Goal: Information Seeking & Learning: Check status

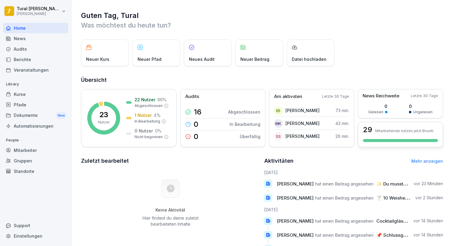
click at [399, 133] on div "29 Mitarbeitende nutzen jetzt Bounti" at bounding box center [400, 134] width 85 height 25
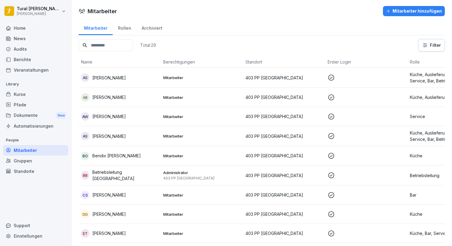
click at [172, 190] on td "Mitarbeiter" at bounding box center [202, 194] width 82 height 19
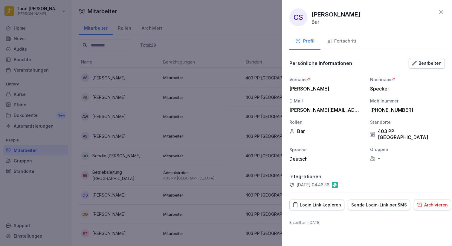
click at [344, 41] on div "Fortschritt" at bounding box center [342, 41] width 30 height 7
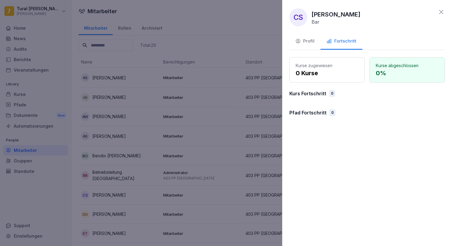
click at [215, 121] on div at bounding box center [226, 123] width 452 height 246
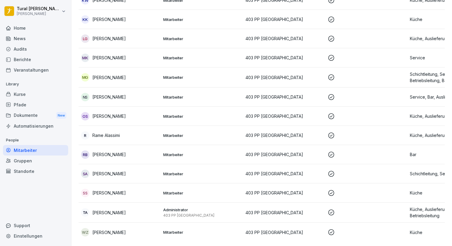
scroll to position [386, 0]
click at [126, 94] on p "[PERSON_NAME]" at bounding box center [109, 97] width 34 height 6
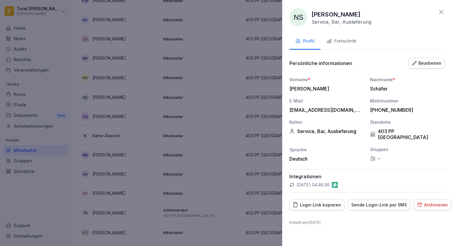
click at [349, 43] on div "Fortschritt" at bounding box center [342, 41] width 30 height 7
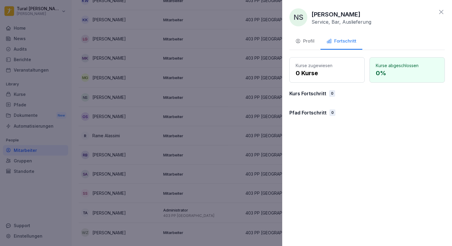
click at [176, 157] on div at bounding box center [226, 123] width 452 height 246
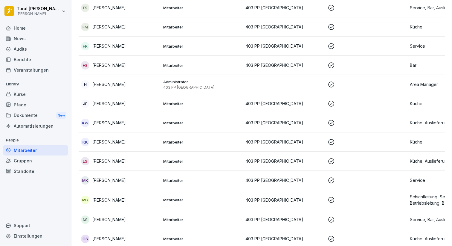
scroll to position [262, 0]
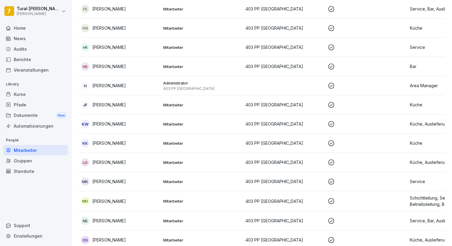
click at [168, 68] on p "Mitarbeiter" at bounding box center [201, 66] width 77 height 5
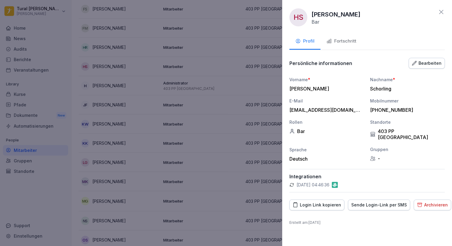
click at [346, 39] on div "Fortschritt" at bounding box center [342, 41] width 30 height 7
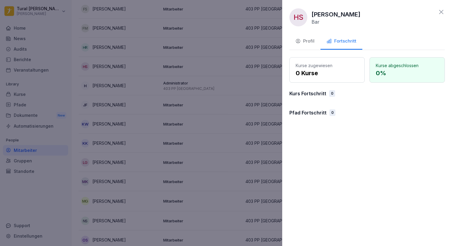
click at [236, 130] on div at bounding box center [226, 123] width 452 height 246
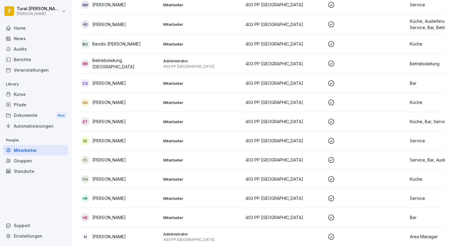
scroll to position [92, 0]
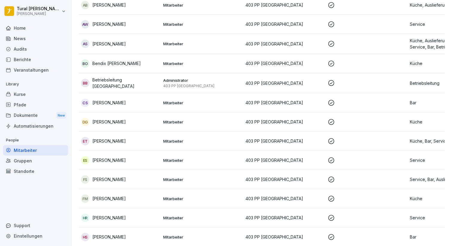
click at [174, 61] on p "Mitarbeiter" at bounding box center [201, 63] width 77 height 5
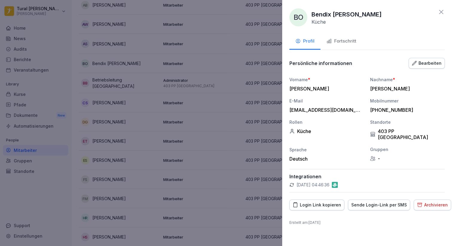
click at [347, 38] on div "Fortschritt" at bounding box center [342, 41] width 30 height 7
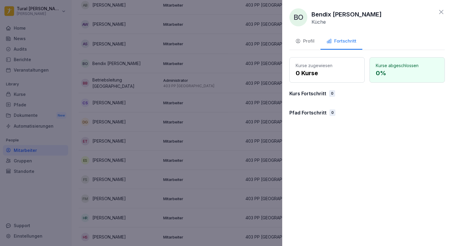
click at [240, 146] on div at bounding box center [226, 123] width 452 height 246
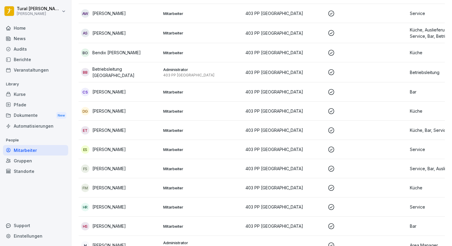
scroll to position [103, 0]
click at [166, 227] on p "Mitarbeiter" at bounding box center [201, 226] width 77 height 5
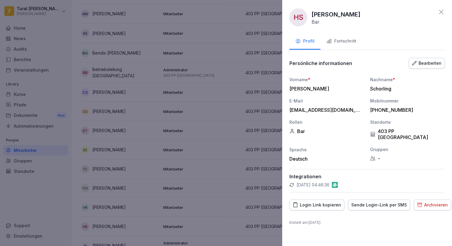
click at [336, 50] on div "HS [PERSON_NAME] Bar Profil Fortschritt Persönliche informationen Bearbeiten Vo…" at bounding box center [367, 123] width 170 height 246
click at [343, 45] on button "Fortschritt" at bounding box center [342, 42] width 42 height 16
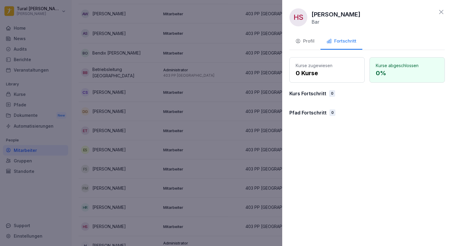
click at [228, 127] on div at bounding box center [226, 123] width 452 height 246
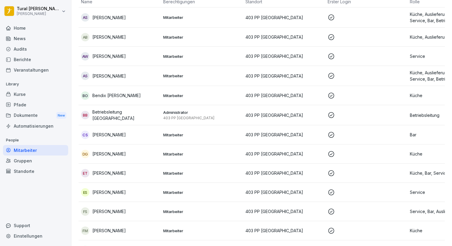
scroll to position [58, 0]
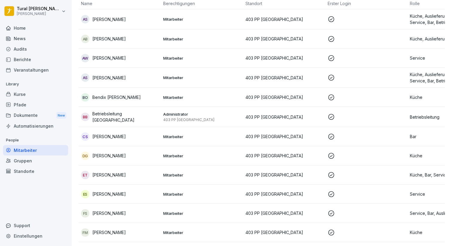
click at [181, 100] on p "Mitarbeiter" at bounding box center [201, 97] width 77 height 5
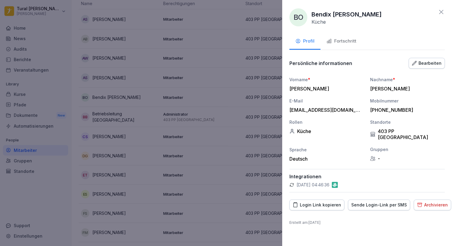
click at [340, 43] on div "Fortschritt" at bounding box center [342, 41] width 30 height 7
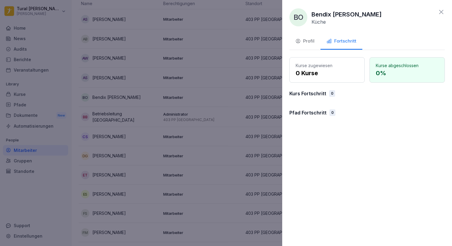
click at [220, 129] on div at bounding box center [226, 123] width 452 height 246
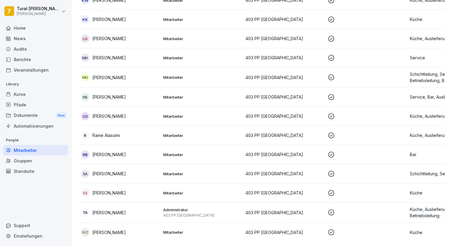
scroll to position [386, 0]
click at [145, 157] on div "RB [PERSON_NAME]" at bounding box center [119, 155] width 77 height 8
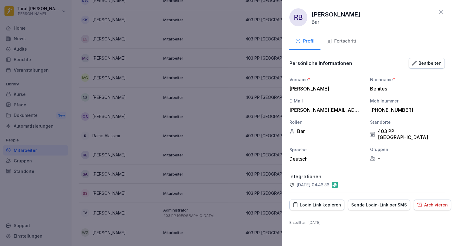
click at [344, 39] on div "Fortschritt" at bounding box center [342, 41] width 30 height 7
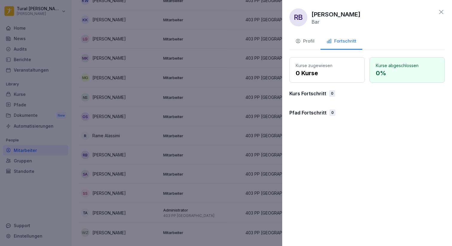
click at [242, 103] on div at bounding box center [226, 123] width 452 height 246
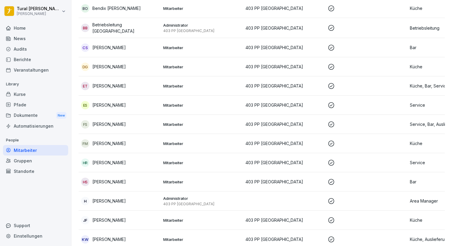
scroll to position [143, 0]
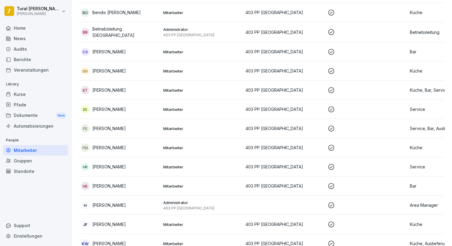
click at [227, 165] on p "Mitarbeiter" at bounding box center [201, 166] width 77 height 5
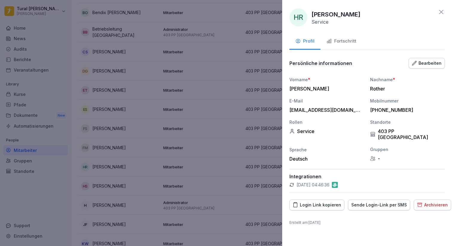
click at [343, 37] on button "Fortschritt" at bounding box center [342, 42] width 42 height 16
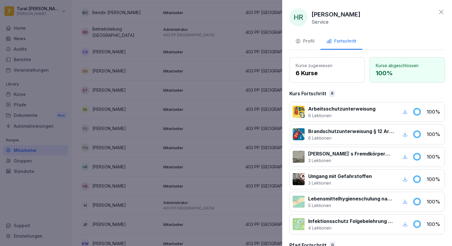
click at [232, 131] on div at bounding box center [226, 123] width 452 height 246
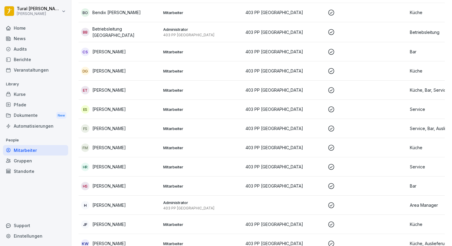
click at [204, 102] on td "Mitarbeiter" at bounding box center [202, 109] width 82 height 19
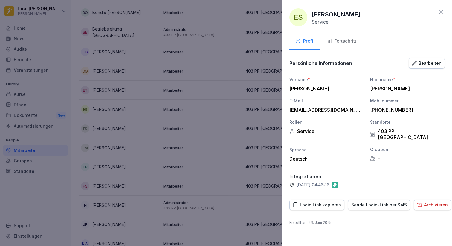
click at [346, 44] on div "Fortschritt" at bounding box center [342, 41] width 30 height 7
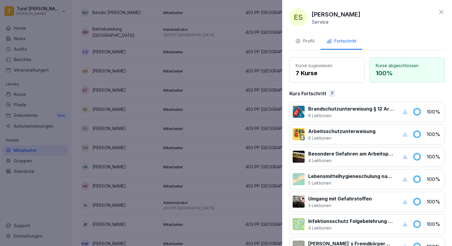
click at [232, 83] on div at bounding box center [226, 123] width 452 height 246
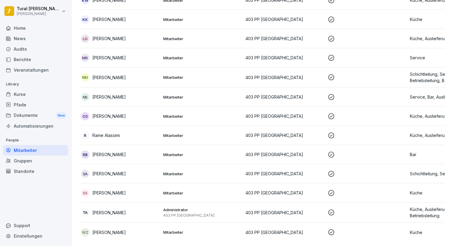
scroll to position [386, 0]
click at [177, 208] on p "Administrator" at bounding box center [201, 209] width 77 height 5
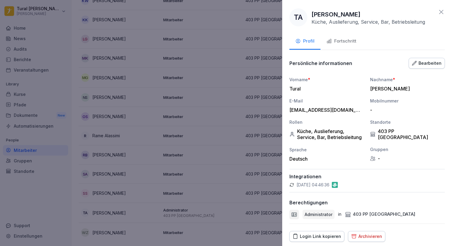
click at [342, 41] on div "Fortschritt" at bounding box center [342, 41] width 30 height 7
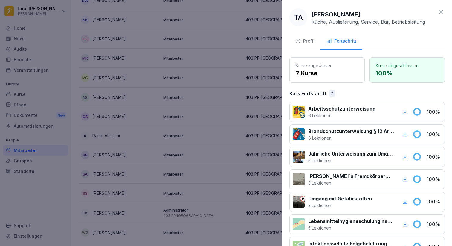
click at [201, 134] on div at bounding box center [226, 123] width 452 height 246
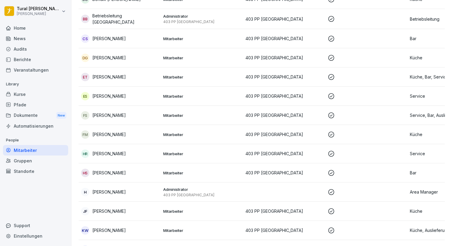
scroll to position [156, 0]
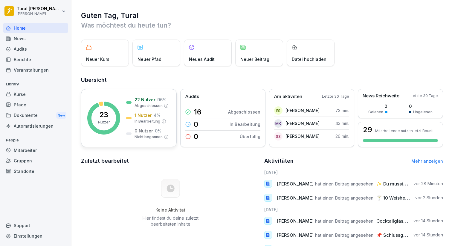
click at [146, 116] on p "1 Nutzer" at bounding box center [143, 115] width 17 height 6
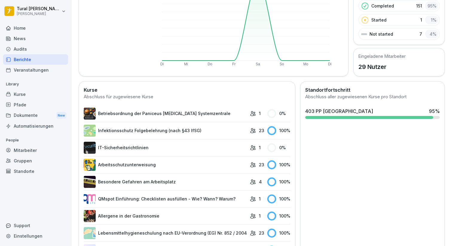
scroll to position [93, 0]
click at [168, 148] on link "IT-Sicherheitsrichtlinien" at bounding box center [165, 147] width 163 height 12
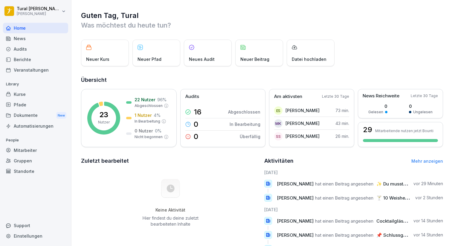
click at [27, 42] on div "News" at bounding box center [35, 38] width 65 height 10
